Goal: Task Accomplishment & Management: Manage account settings

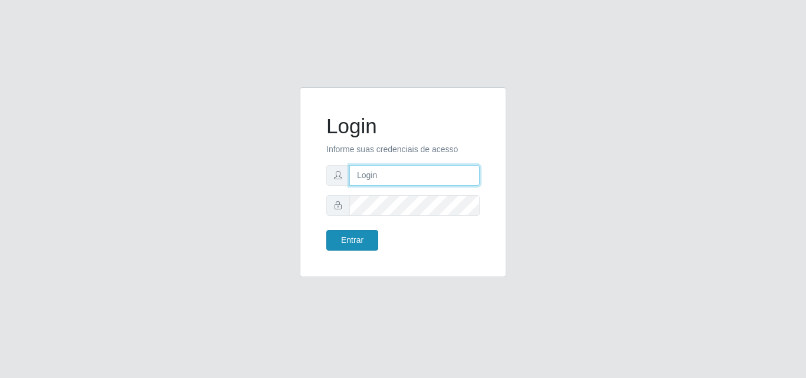
type input "[EMAIL_ADDRESS][DOMAIN_NAME]"
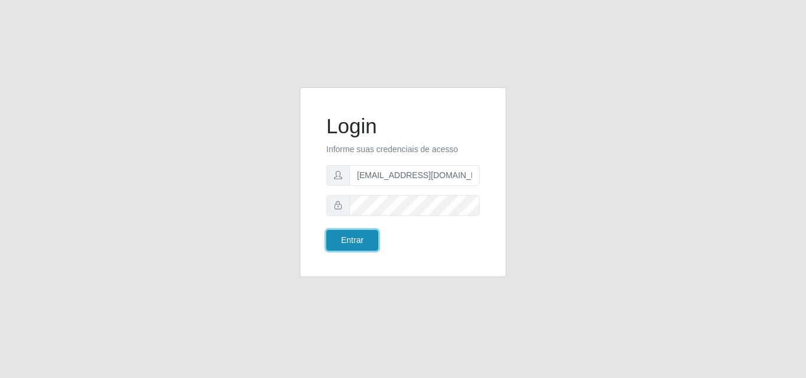
click at [362, 243] on button "Entrar" at bounding box center [352, 240] width 52 height 21
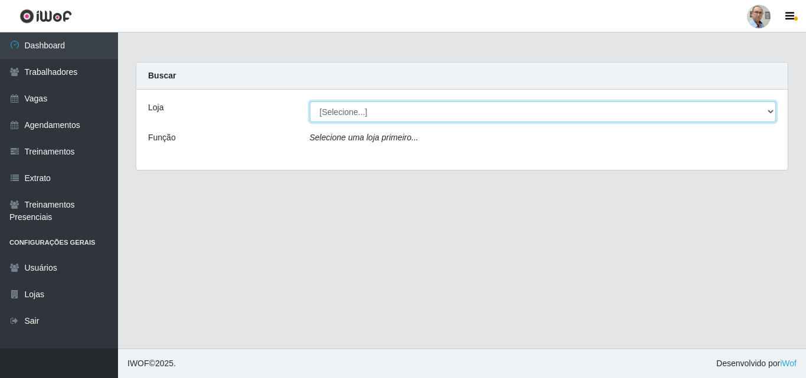
click at [434, 115] on select "[Selecione...] Mar Vermelho - Loja 04" at bounding box center [543, 112] width 467 height 21
select select "251"
click at [310, 102] on select "[Selecione...] Mar Vermelho - Loja 04" at bounding box center [543, 112] width 467 height 21
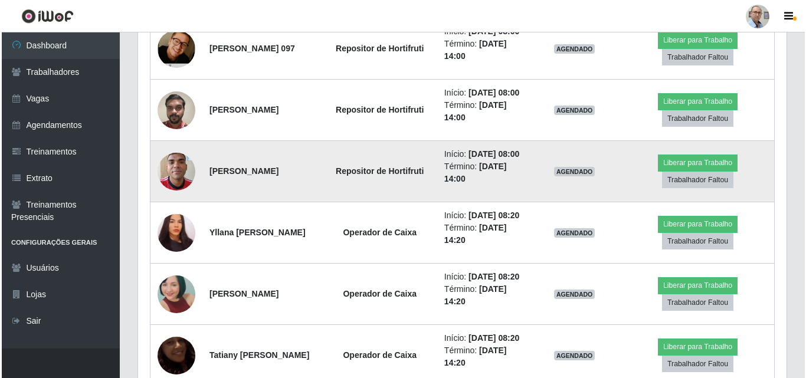
scroll to position [1003, 0]
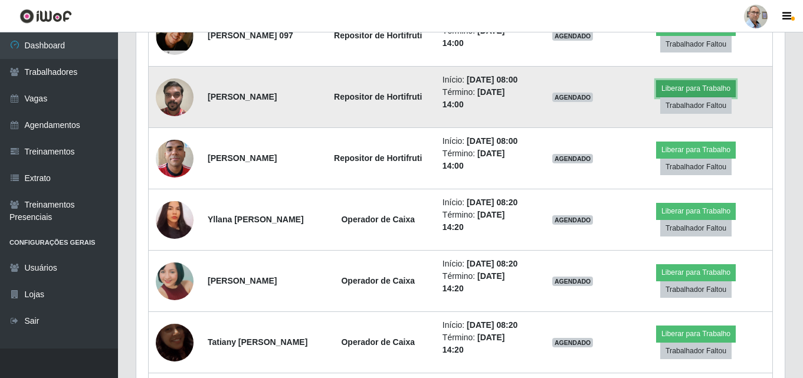
click at [685, 97] on button "Liberar para Trabalho" at bounding box center [696, 88] width 80 height 17
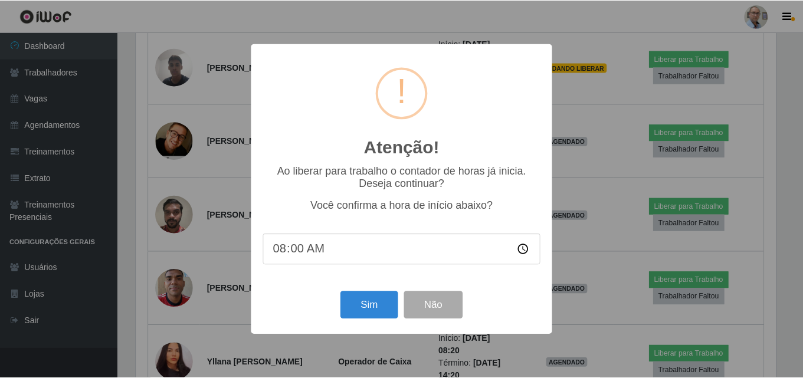
scroll to position [245, 643]
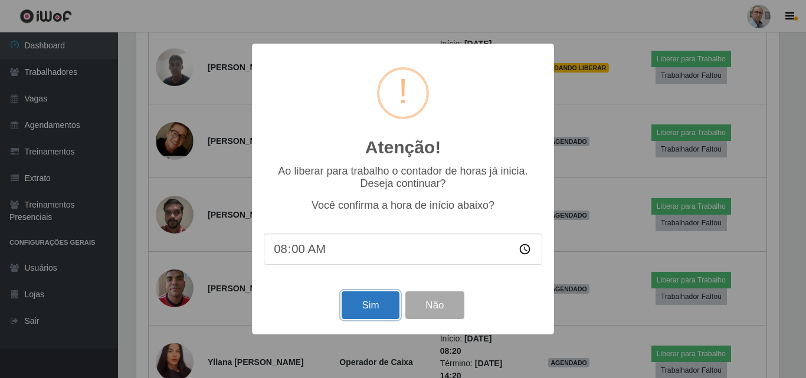
click at [368, 311] on button "Sim" at bounding box center [370, 306] width 57 height 28
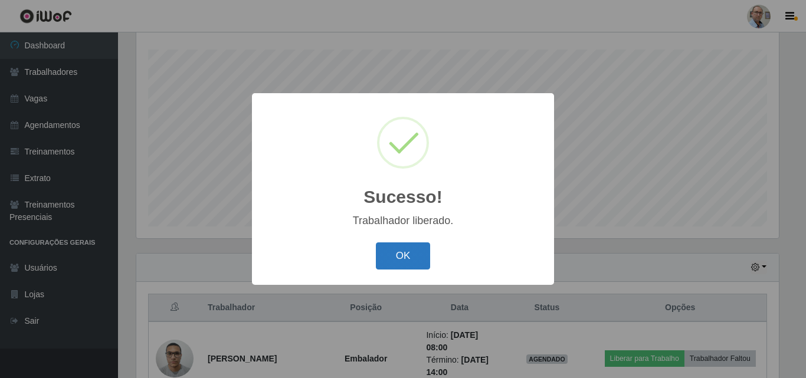
click at [397, 257] on button "OK" at bounding box center [403, 257] width 55 height 28
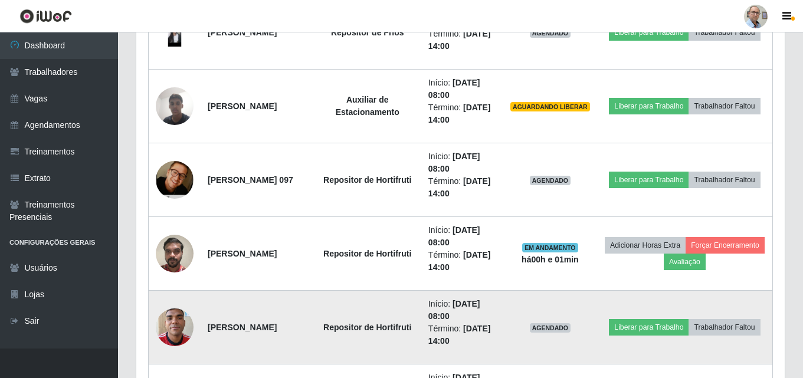
scroll to position [1022, 0]
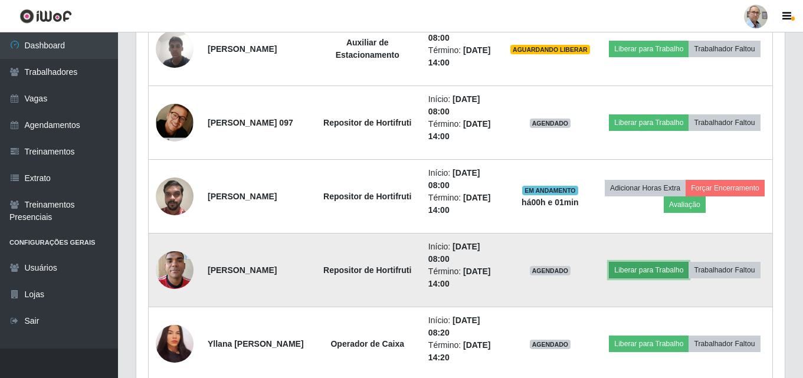
click at [688, 262] on button "Liberar para Trabalho" at bounding box center [649, 270] width 80 height 17
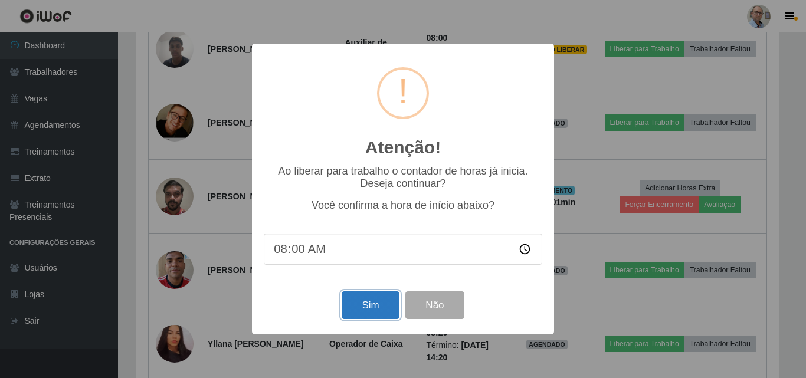
click at [381, 305] on button "Sim" at bounding box center [370, 306] width 57 height 28
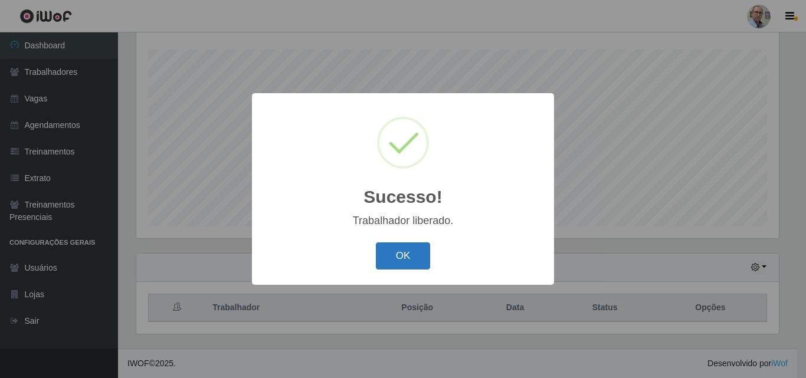
click at [413, 257] on button "OK" at bounding box center [403, 257] width 55 height 28
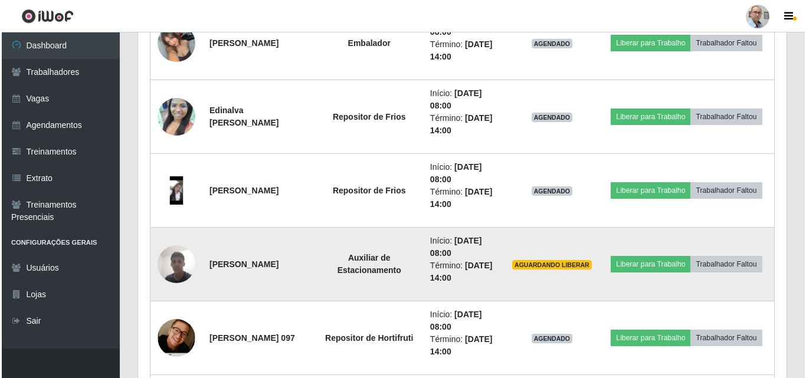
scroll to position [786, 0]
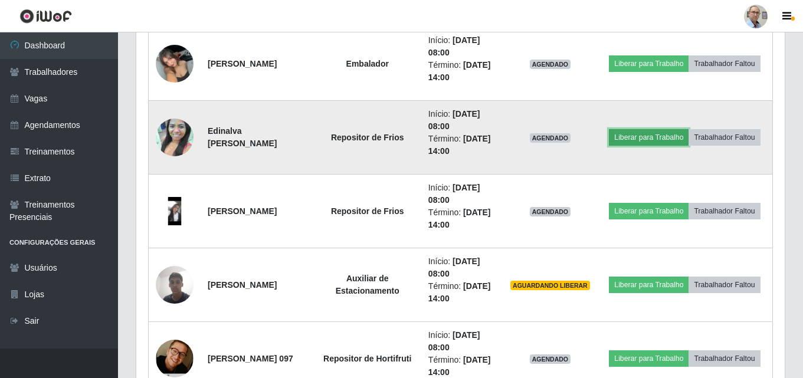
click at [689, 129] on button "Liberar para Trabalho" at bounding box center [649, 137] width 80 height 17
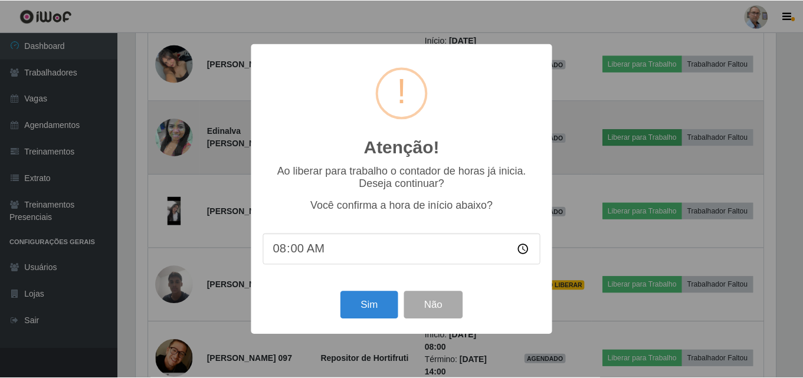
scroll to position [245, 643]
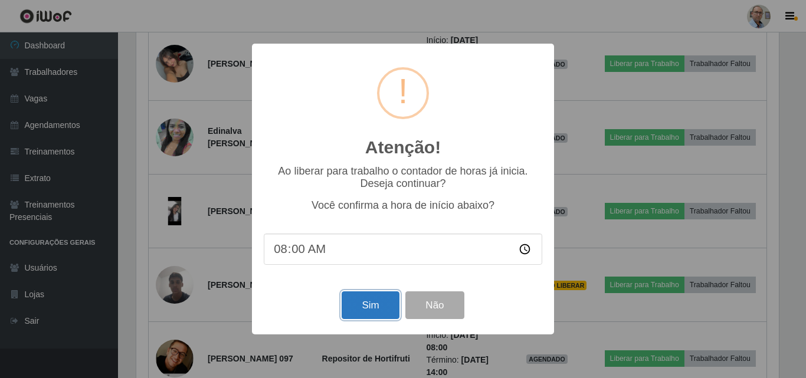
click at [364, 301] on button "Sim" at bounding box center [370, 306] width 57 height 28
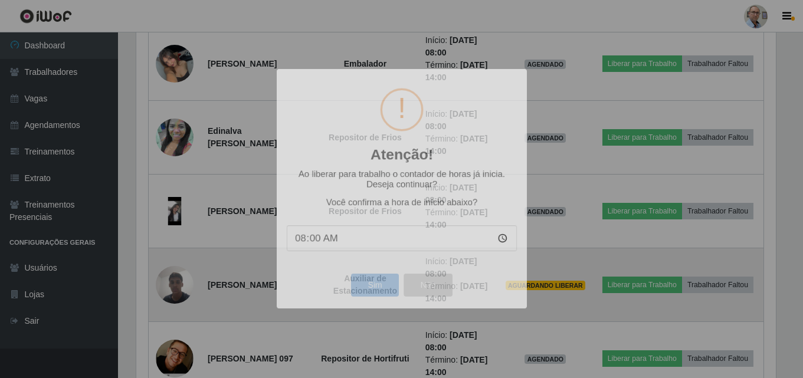
scroll to position [0, 0]
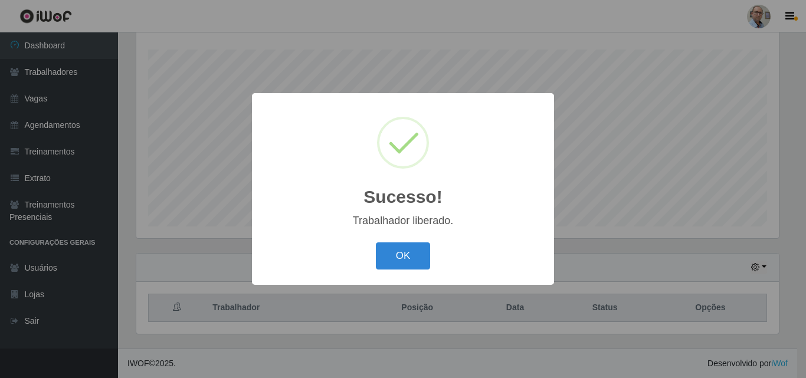
click at [407, 273] on div "OK Cancel" at bounding box center [403, 256] width 279 height 34
click at [404, 261] on button "OK" at bounding box center [403, 257] width 55 height 28
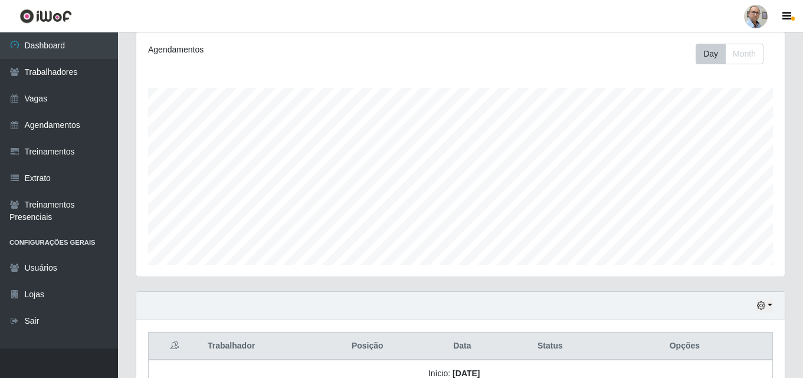
scroll to position [136, 0]
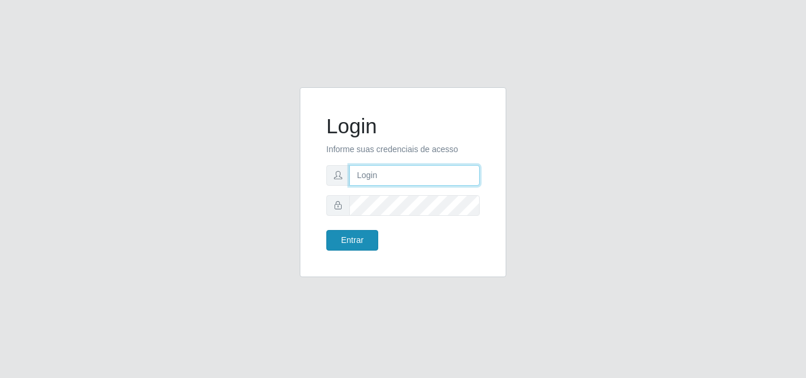
type input "[EMAIL_ADDRESS][DOMAIN_NAME]"
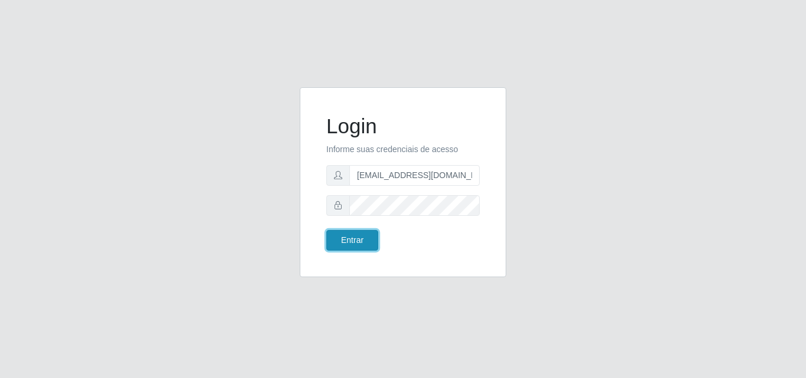
click at [370, 244] on button "Entrar" at bounding box center [352, 240] width 52 height 21
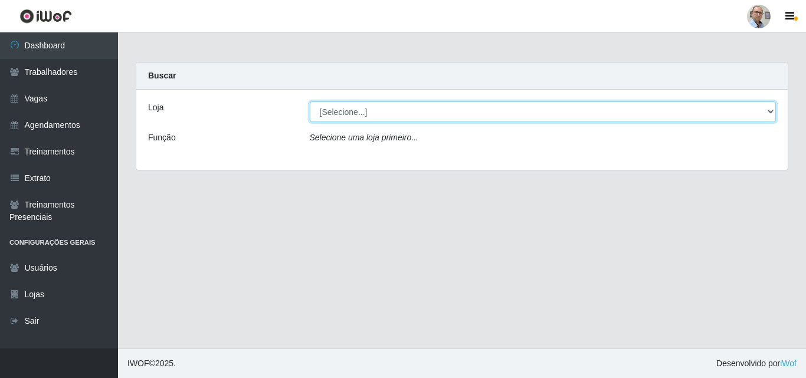
click at [416, 109] on select "[Selecione...] Mar Vermelho - Loja 04" at bounding box center [543, 112] width 467 height 21
select select "251"
click at [310, 102] on select "[Selecione...] Mar Vermelho - Loja 04" at bounding box center [543, 112] width 467 height 21
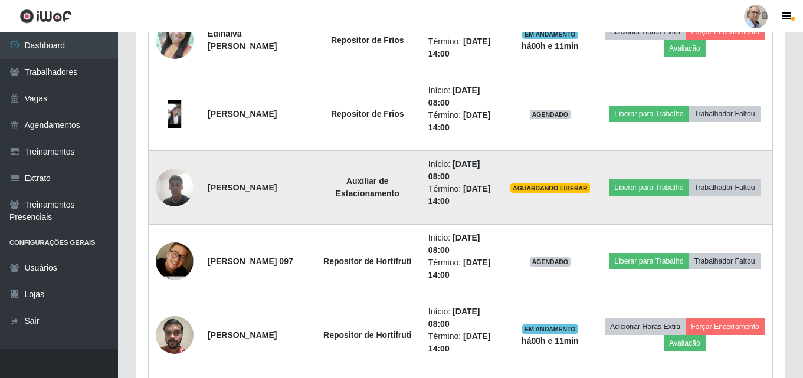
scroll to position [944, 0]
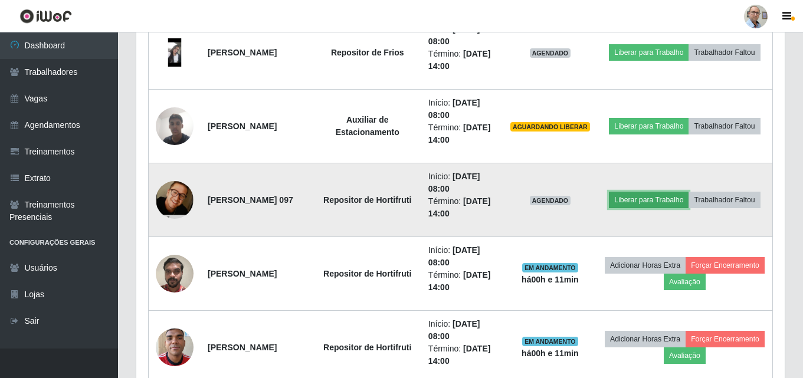
click at [689, 192] on button "Liberar para Trabalho" at bounding box center [649, 200] width 80 height 17
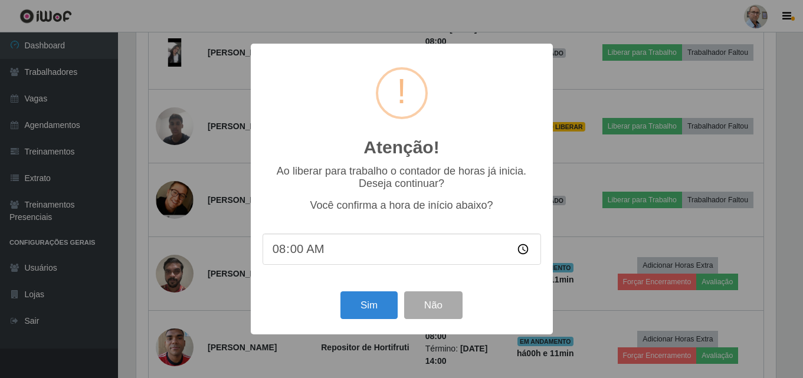
scroll to position [245, 643]
click at [368, 305] on button "Sim" at bounding box center [370, 306] width 57 height 28
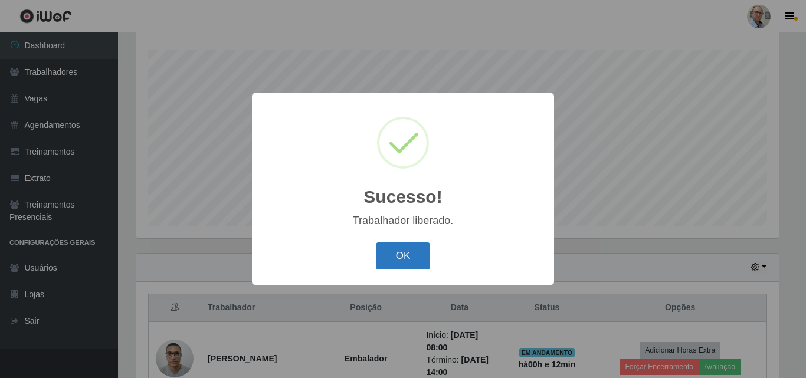
click at [408, 259] on button "OK" at bounding box center [403, 257] width 55 height 28
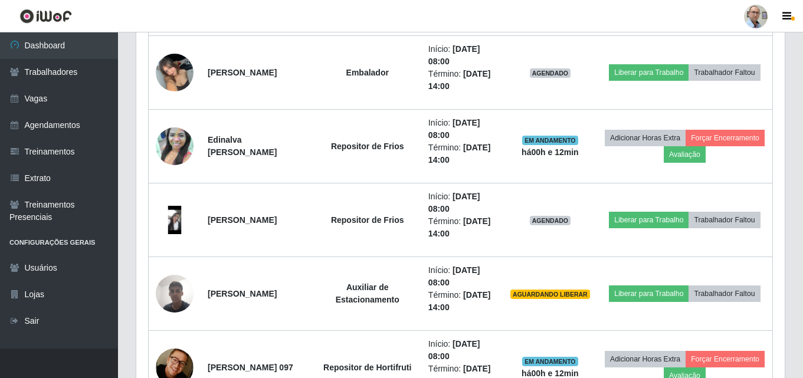
scroll to position [845, 0]
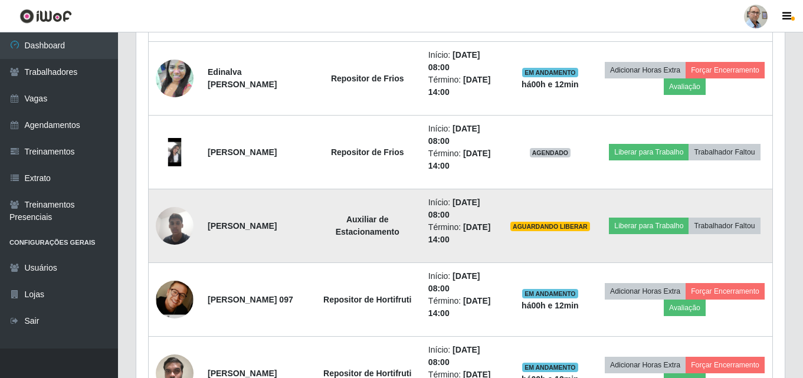
click at [176, 226] on img at bounding box center [175, 226] width 38 height 50
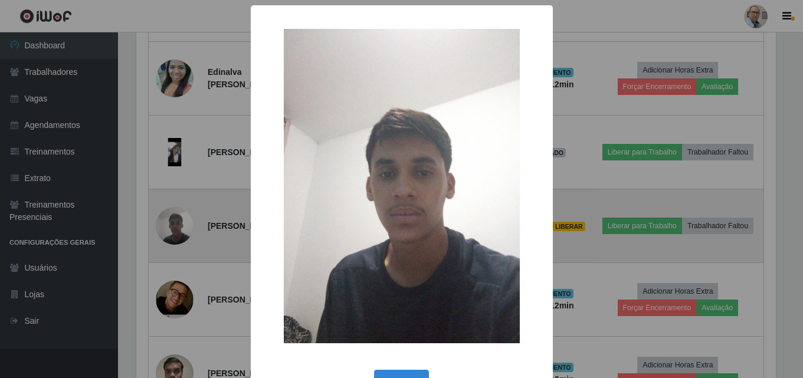
scroll to position [245, 643]
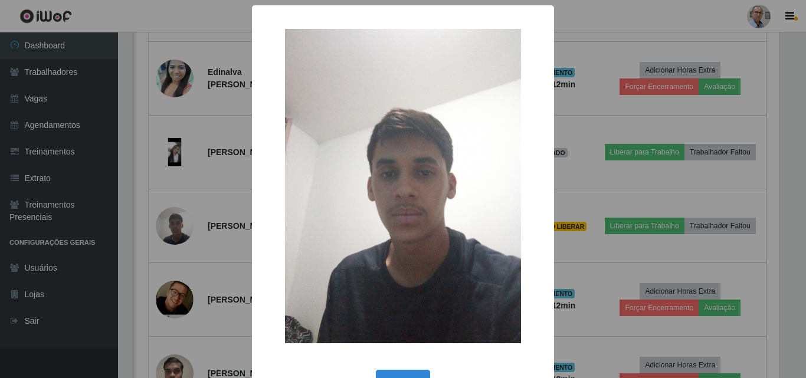
click at [227, 203] on div "× OK Cancel" at bounding box center [403, 189] width 806 height 378
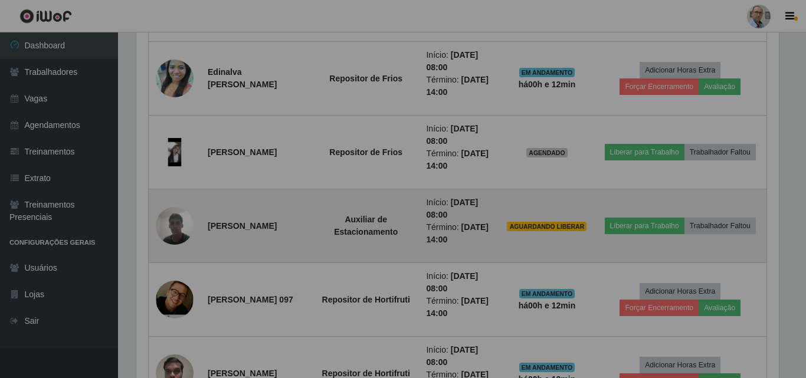
scroll to position [245, 649]
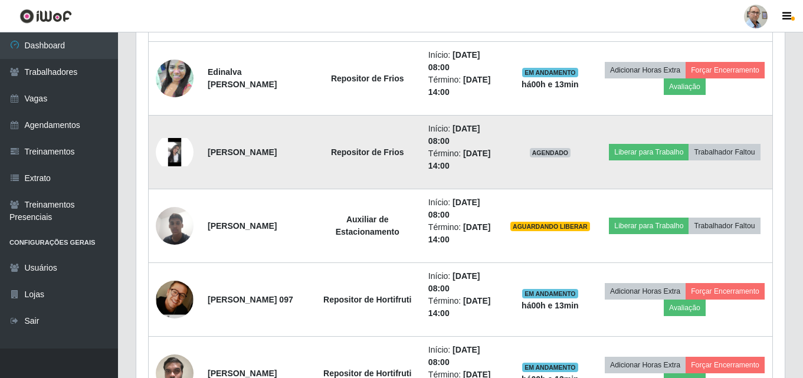
click at [179, 152] on img at bounding box center [175, 152] width 38 height 28
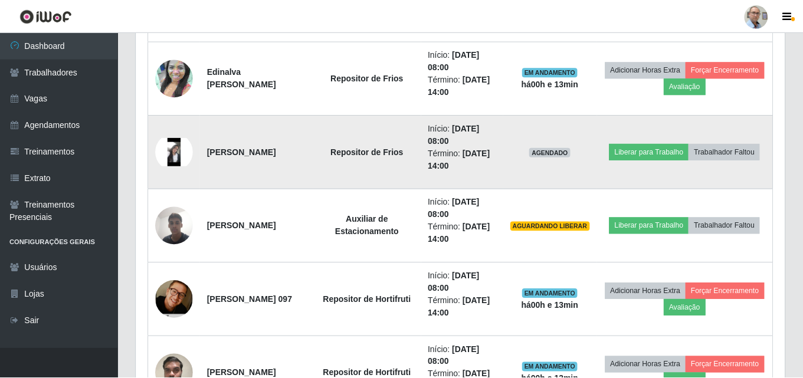
scroll to position [245, 643]
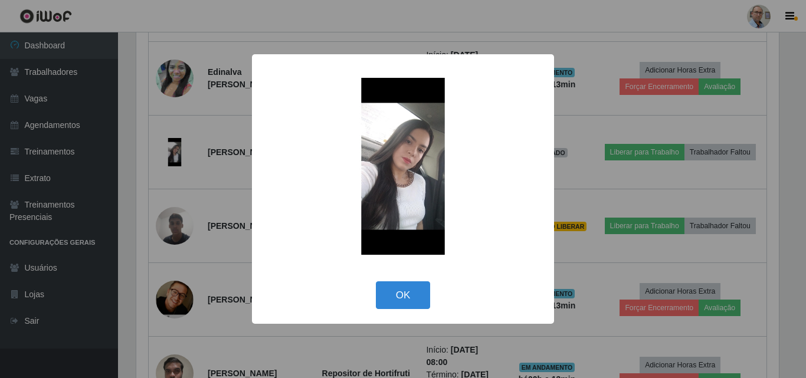
click at [220, 184] on div "× OK Cancel" at bounding box center [403, 189] width 806 height 378
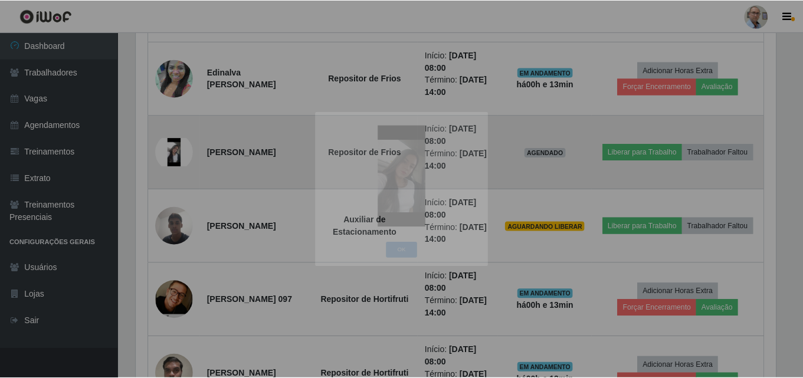
scroll to position [245, 649]
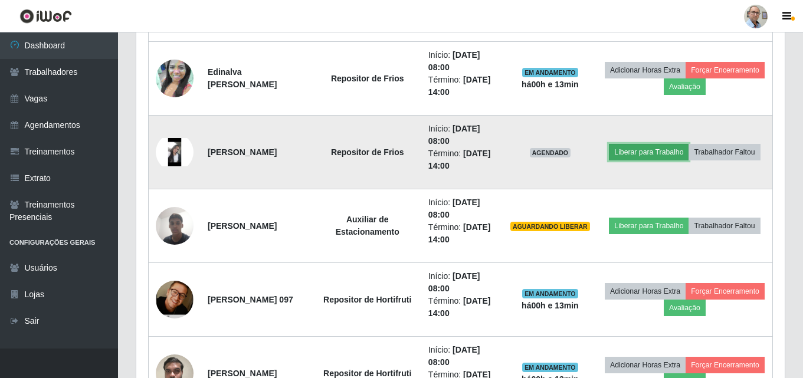
click at [689, 144] on button "Liberar para Trabalho" at bounding box center [649, 152] width 80 height 17
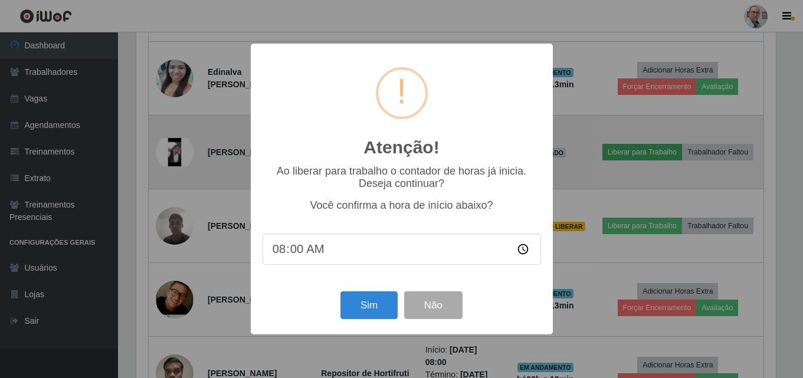
scroll to position [245, 643]
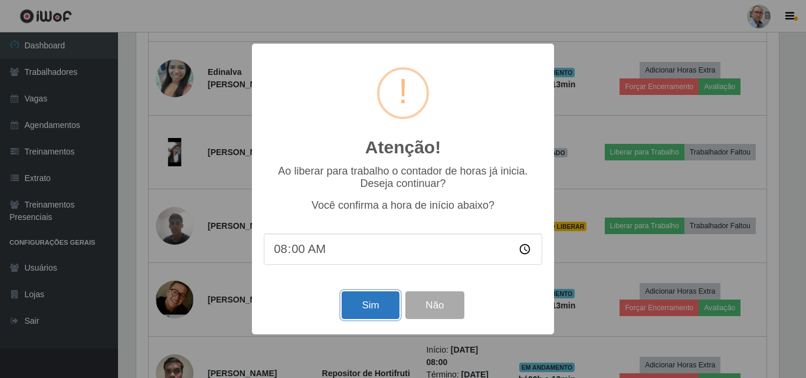
click at [378, 313] on button "Sim" at bounding box center [370, 306] width 57 height 28
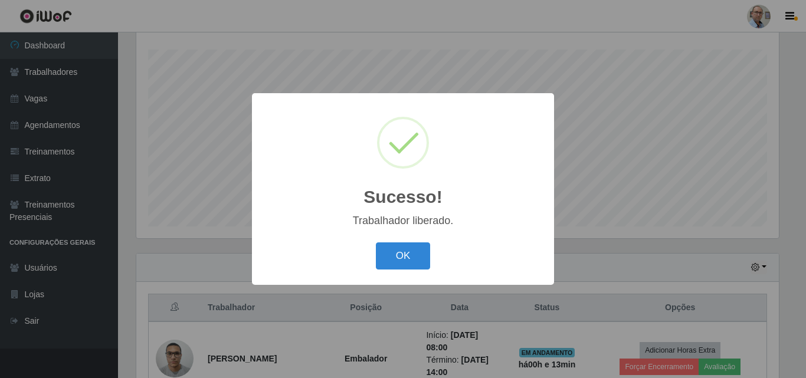
click at [647, 265] on div "Sucesso! × Trabalhador liberado. OK Cancel" at bounding box center [403, 189] width 806 height 378
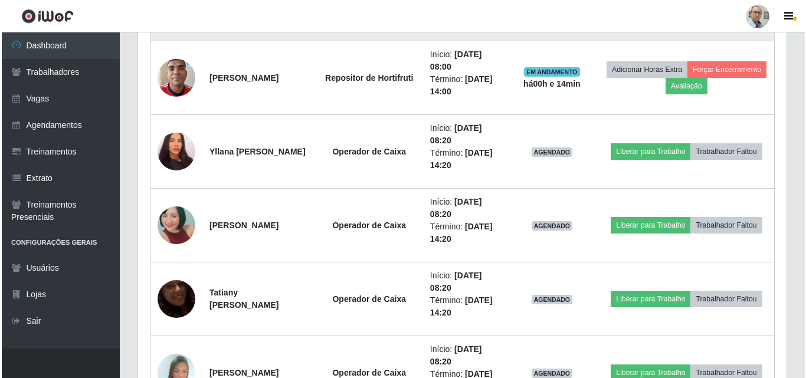
scroll to position [1258, 0]
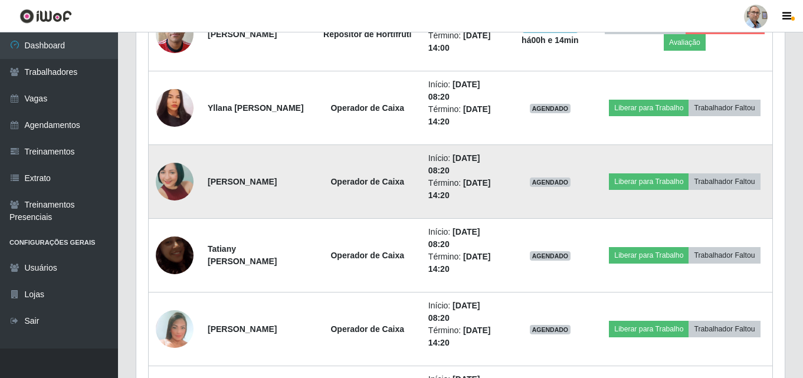
click at [182, 178] on img at bounding box center [175, 182] width 38 height 80
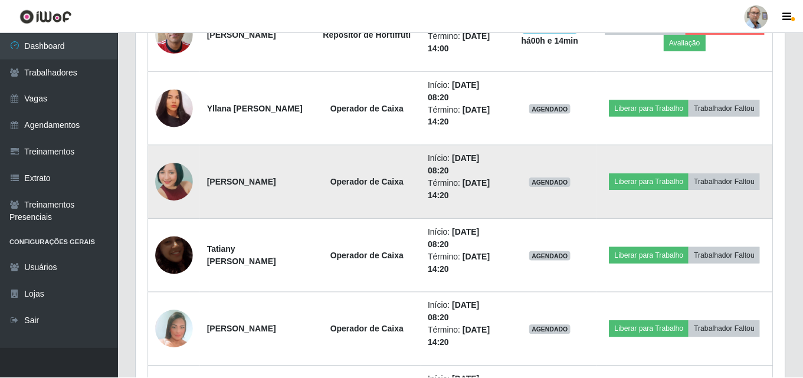
scroll to position [245, 643]
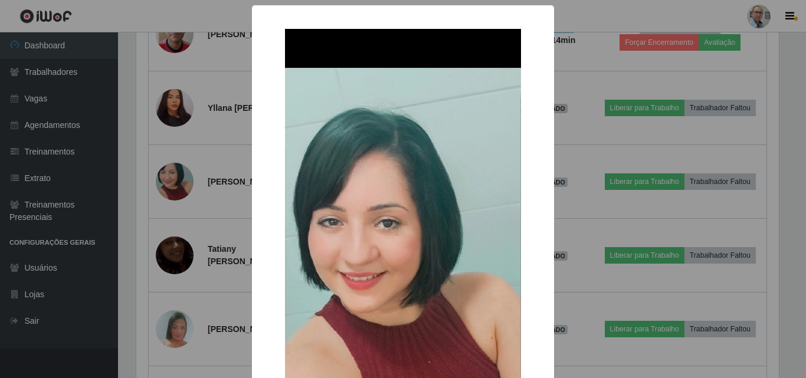
click at [123, 224] on div "× OK Cancel" at bounding box center [403, 189] width 806 height 378
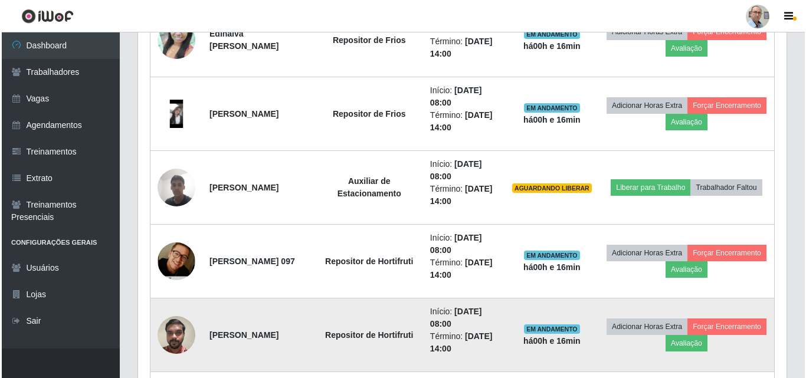
scroll to position [904, 0]
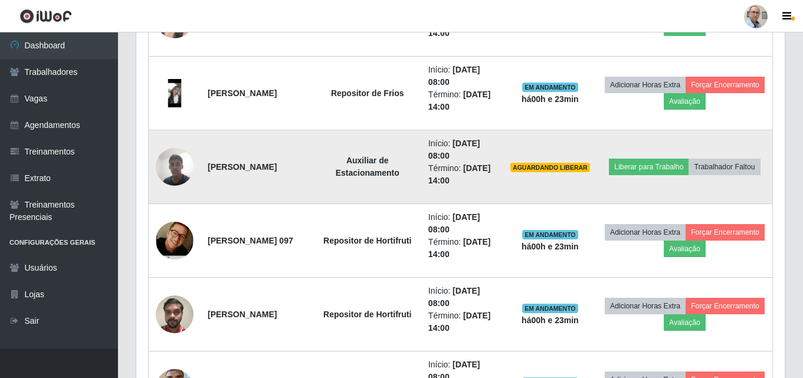
click at [182, 165] on img at bounding box center [175, 167] width 38 height 50
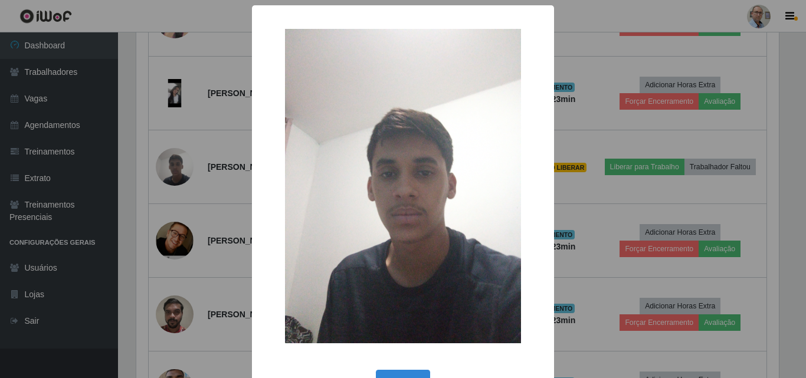
click at [571, 210] on div "× OK Cancel" at bounding box center [403, 189] width 806 height 378
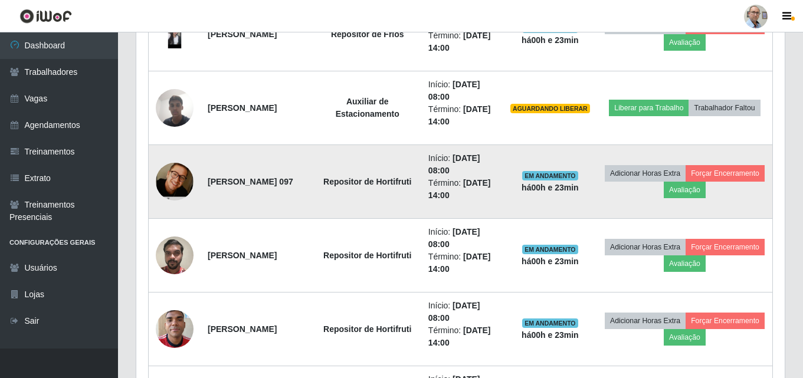
scroll to position [904, 0]
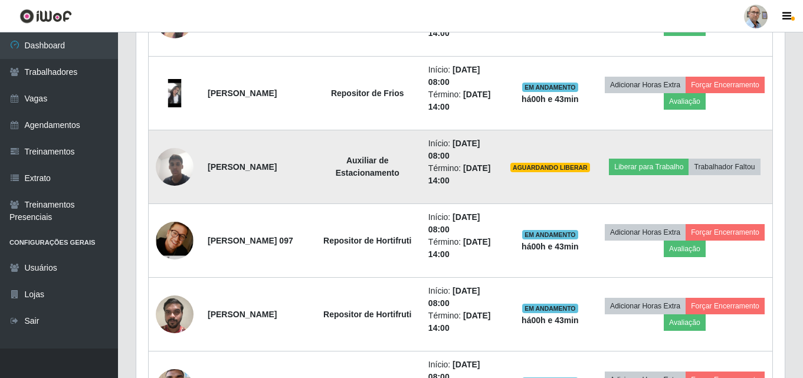
drag, startPoint x: 207, startPoint y: 166, endPoint x: 314, endPoint y: 168, distance: 107.4
click at [314, 168] on td "[PERSON_NAME]" at bounding box center [257, 167] width 113 height 74
copy strong "[PERSON_NAME]"
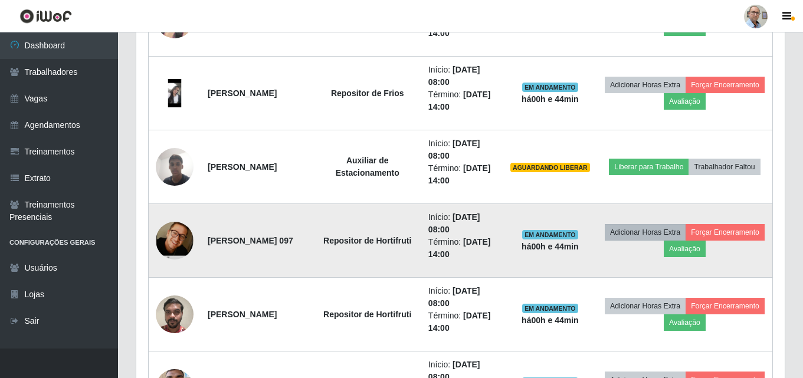
copy strong "[PERSON_NAME]"
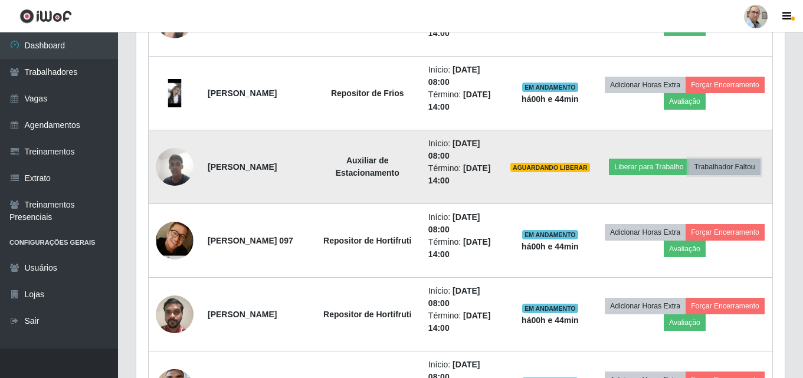
click at [711, 175] on button "Trabalhador Faltou" at bounding box center [724, 167] width 71 height 17
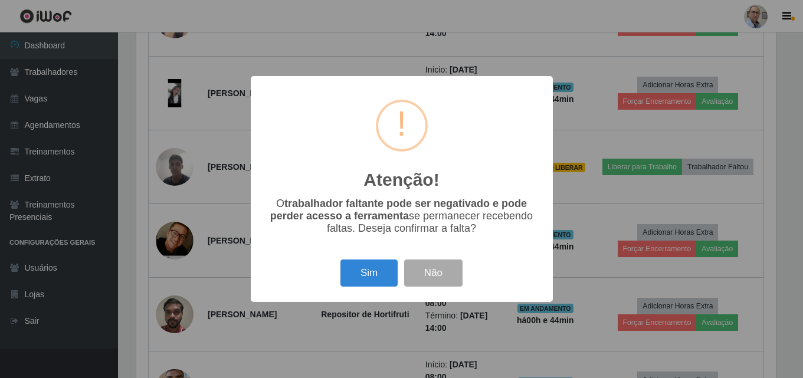
scroll to position [245, 643]
click at [367, 275] on button "Sim" at bounding box center [370, 274] width 57 height 28
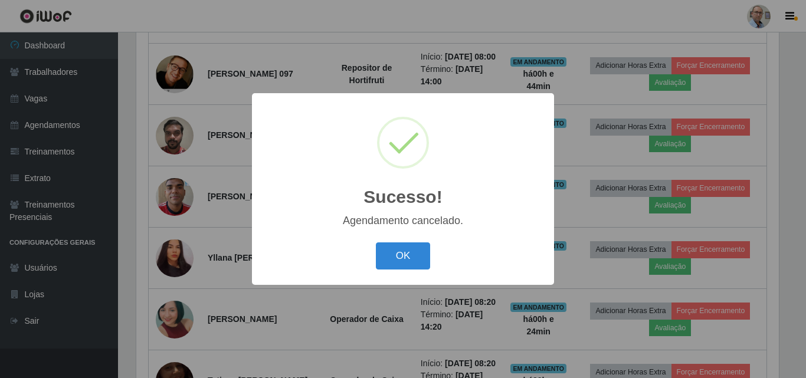
click at [630, 215] on div "Sucesso! × Agendamento cancelado. OK Cancel" at bounding box center [403, 189] width 806 height 378
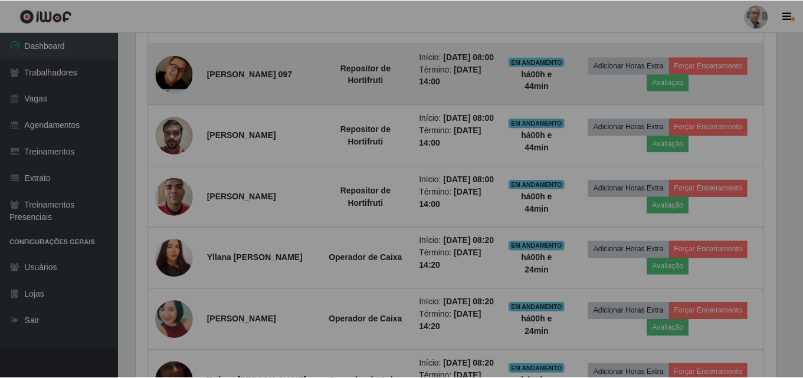
scroll to position [245, 649]
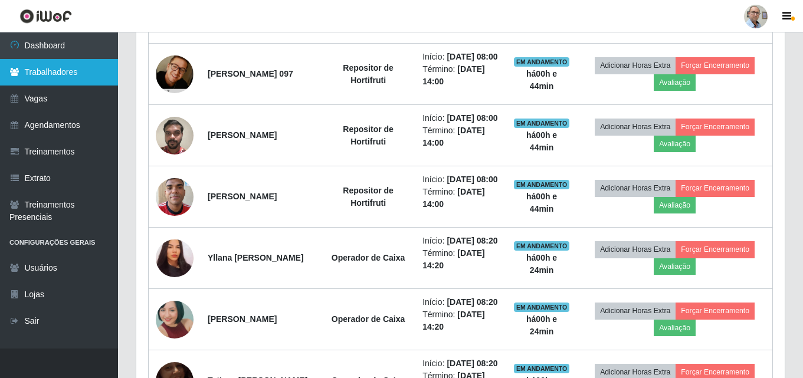
click at [64, 73] on link "Trabalhadores" at bounding box center [59, 72] width 118 height 27
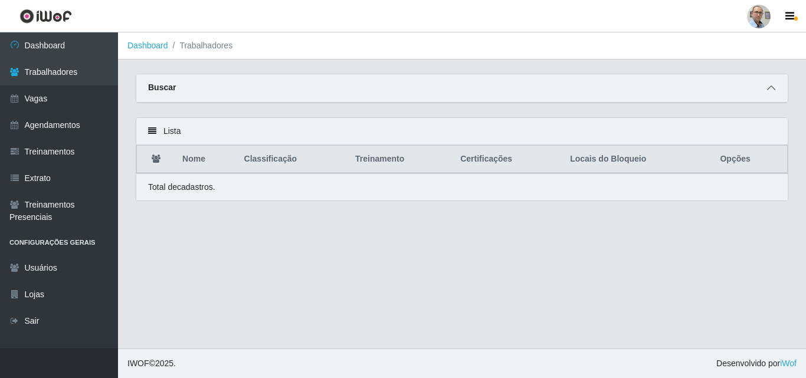
click at [772, 86] on icon at bounding box center [771, 88] width 8 height 8
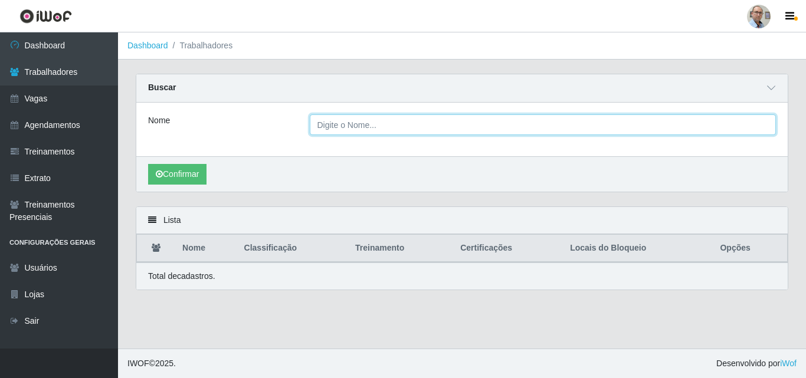
click at [360, 128] on input "Nome" at bounding box center [543, 124] width 467 height 21
paste input "[PERSON_NAME]"
type input "[PERSON_NAME]"
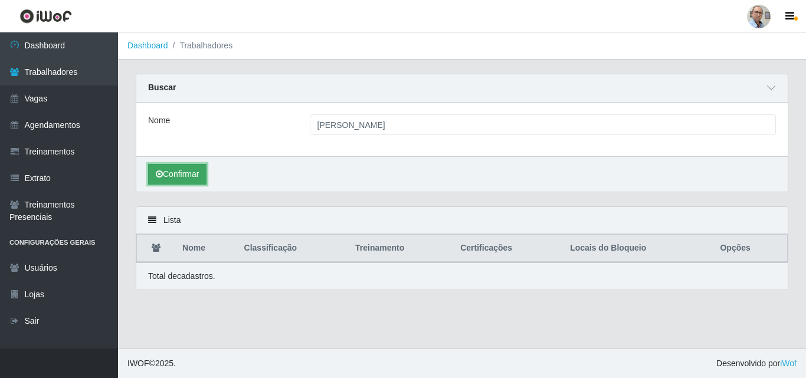
click at [200, 172] on button "Confirmar" at bounding box center [177, 174] width 58 height 21
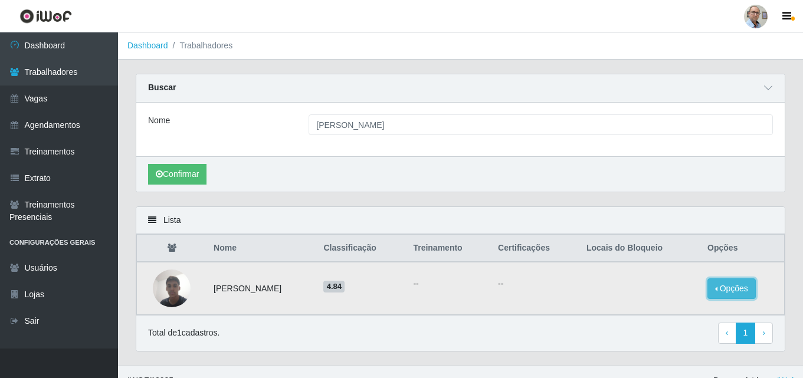
click at [733, 294] on button "Opções" at bounding box center [732, 289] width 48 height 21
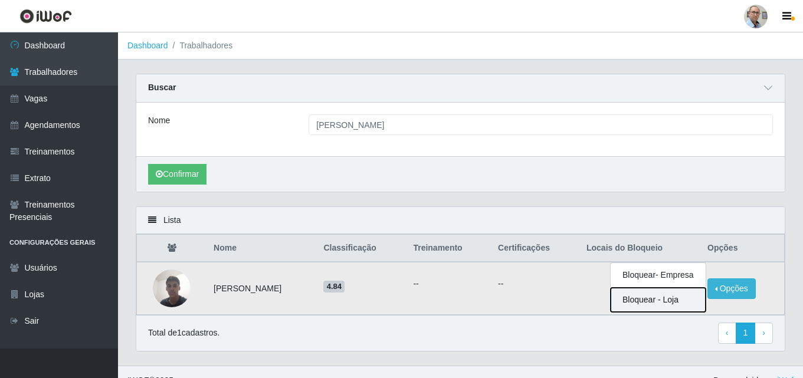
click at [662, 301] on button "Bloquear - Loja" at bounding box center [658, 300] width 95 height 24
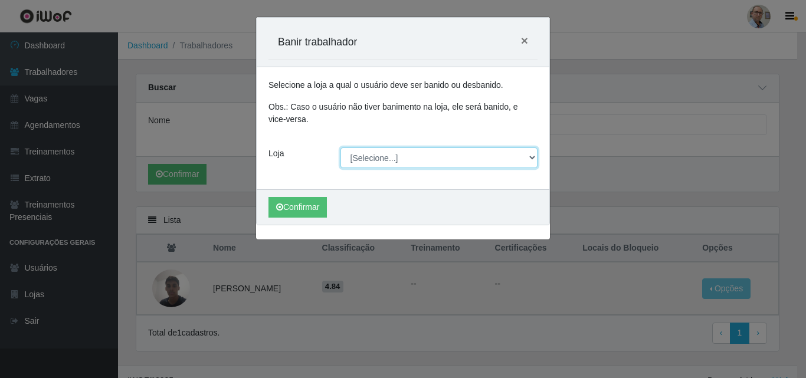
click at [366, 163] on select "[Selecione...] Mar Vermelho - Loja 04" at bounding box center [440, 158] width 198 height 21
select select "251"
click at [341, 148] on select "[Selecione...] Mar Vermelho - Loja 04" at bounding box center [440, 158] width 198 height 21
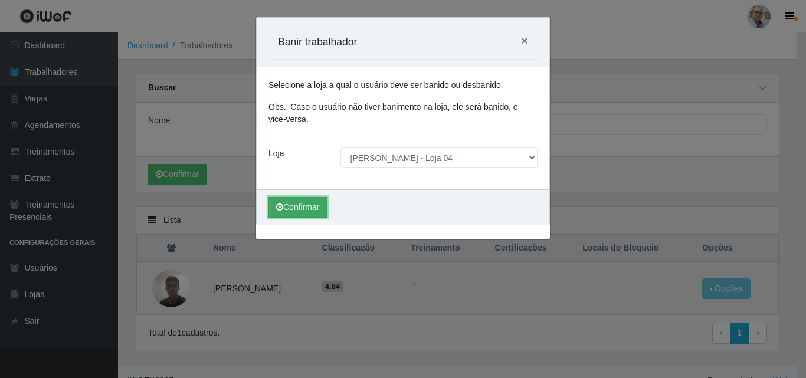
click at [312, 208] on button "Confirmar" at bounding box center [298, 207] width 58 height 21
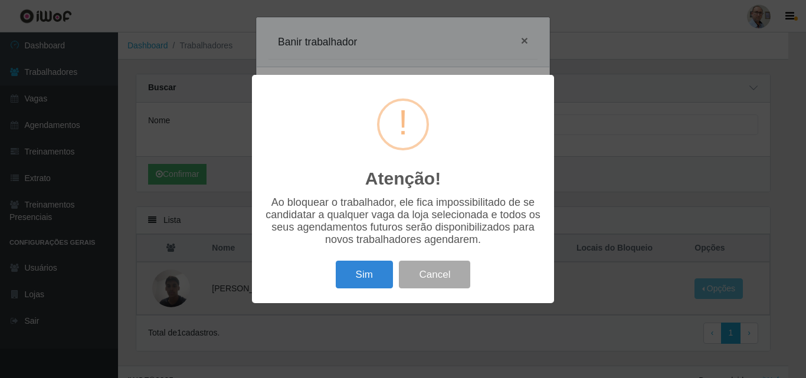
click at [368, 299] on div "Atenção! × Ao bloquear o trabalhador, ele fica impossibilitado de se candidatar…" at bounding box center [403, 189] width 302 height 228
click at [360, 277] on button "Sim" at bounding box center [364, 275] width 57 height 28
